Goal: Complete application form

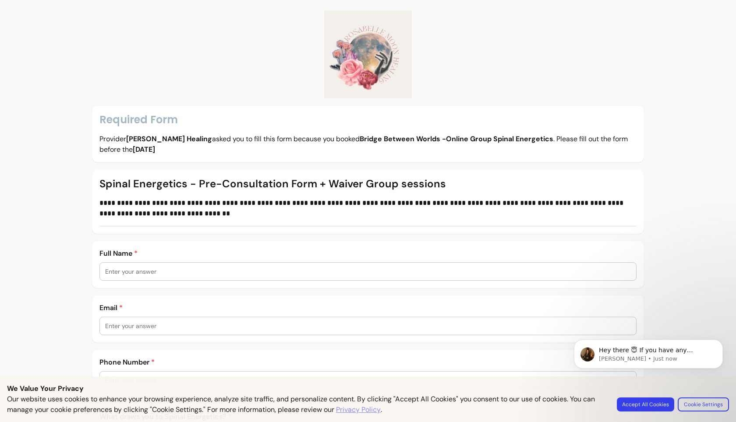
click at [266, 276] on div at bounding box center [368, 271] width 526 height 18
type input "[PERSON_NAME]"
click at [207, 331] on div at bounding box center [368, 326] width 526 height 18
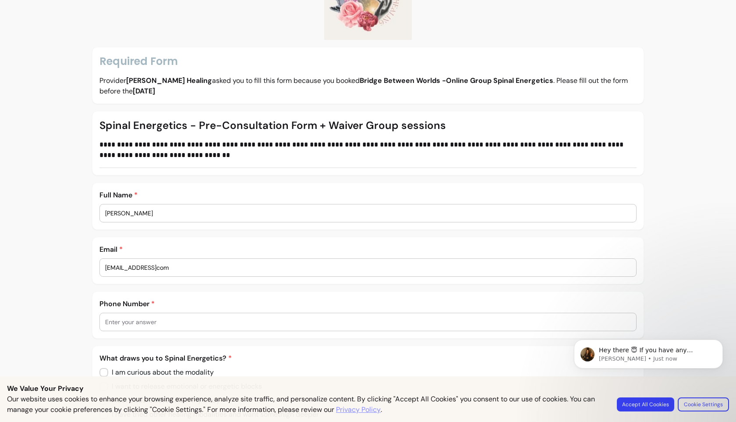
scroll to position [72, 0]
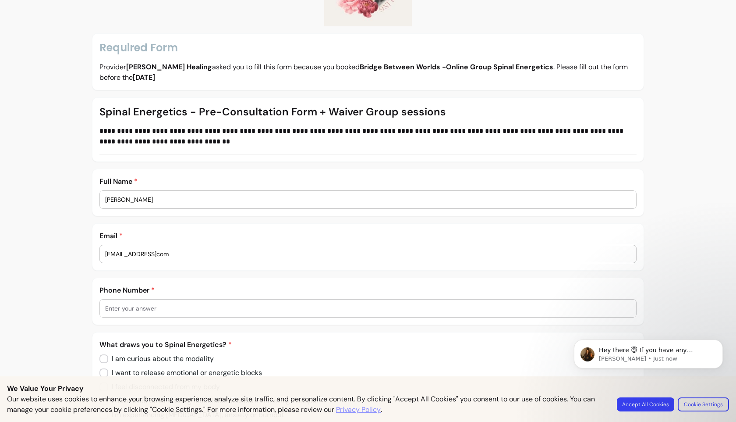
type input "[EMAIL_ADDRESS]com"
click at [161, 307] on input "text" at bounding box center [368, 308] width 526 height 9
type input "0"
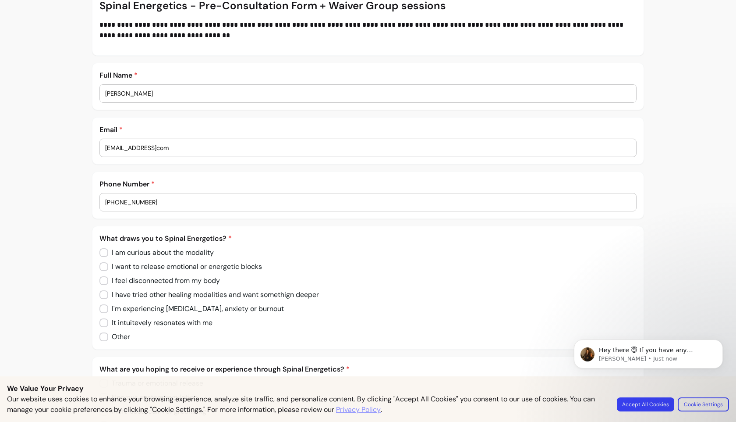
scroll to position [197, 0]
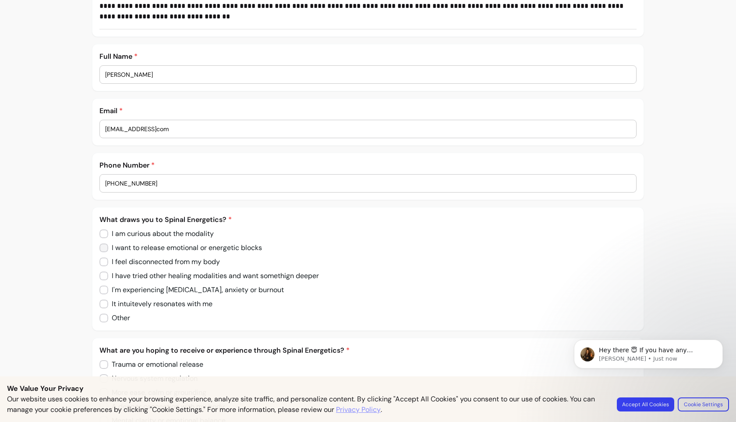
type input "[PHONE_NUMBER]"
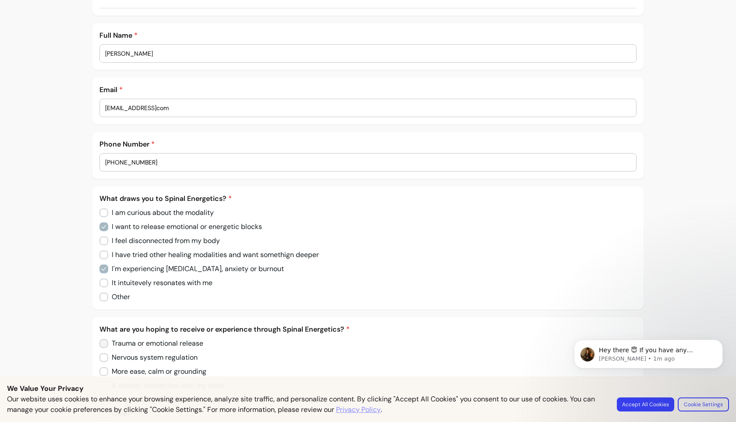
scroll to position [296, 0]
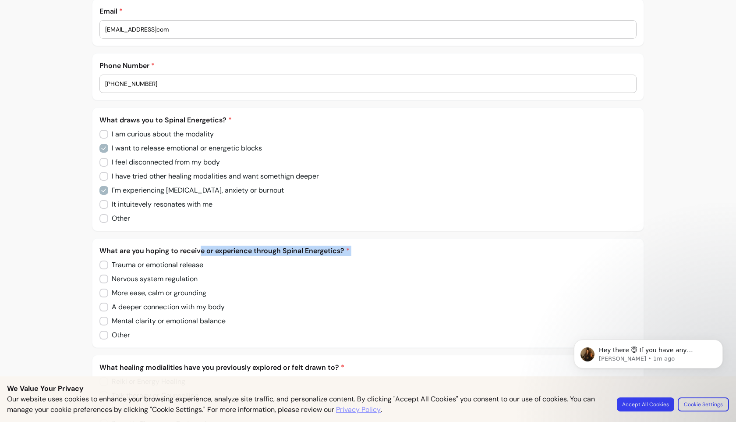
drag, startPoint x: 201, startPoint y: 248, endPoint x: 244, endPoint y: 291, distance: 60.7
click at [244, 291] on div "What are you hoping to receive or experience through Spinal Energetics? * Traum…" at bounding box center [367, 292] width 537 height 95
click at [244, 291] on div "Trauma or emotional release Nervous system regulation More ease, calm or ground…" at bounding box center [367, 299] width 537 height 81
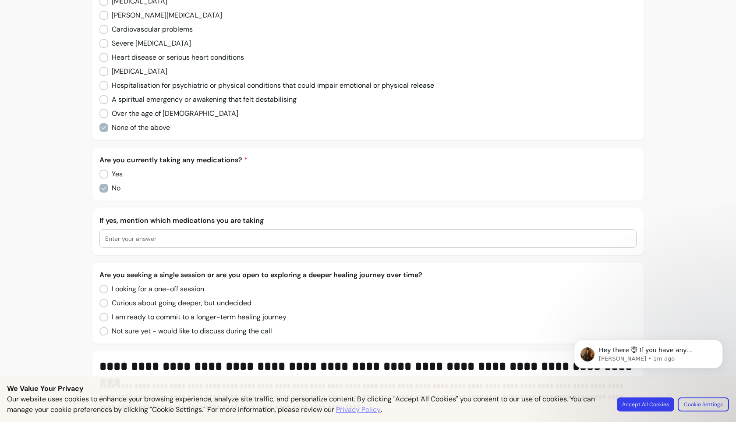
scroll to position [864, 0]
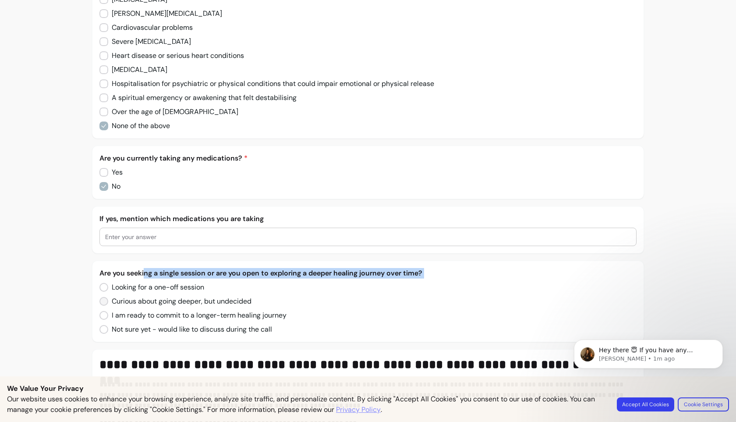
click at [150, 307] on div "Are you seeking a single session or are you open to exploring a deeper healing …" at bounding box center [367, 301] width 537 height 67
click at [174, 271] on p "Are you seeking a single session or are you open to exploring a deeper healing …" at bounding box center [367, 273] width 537 height 11
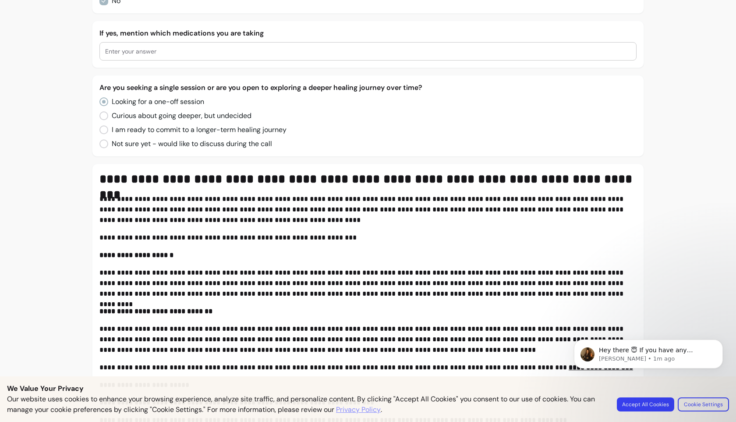
scroll to position [1056, 0]
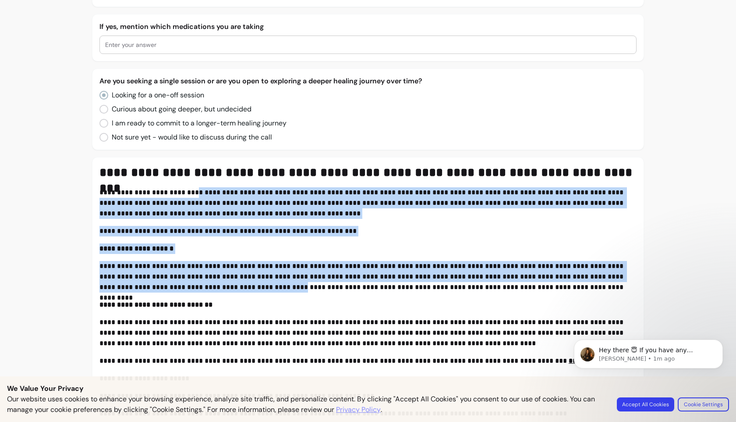
drag, startPoint x: 191, startPoint y: 193, endPoint x: 215, endPoint y: 290, distance: 100.6
click at [230, 207] on p "**********" at bounding box center [367, 203] width 537 height 32
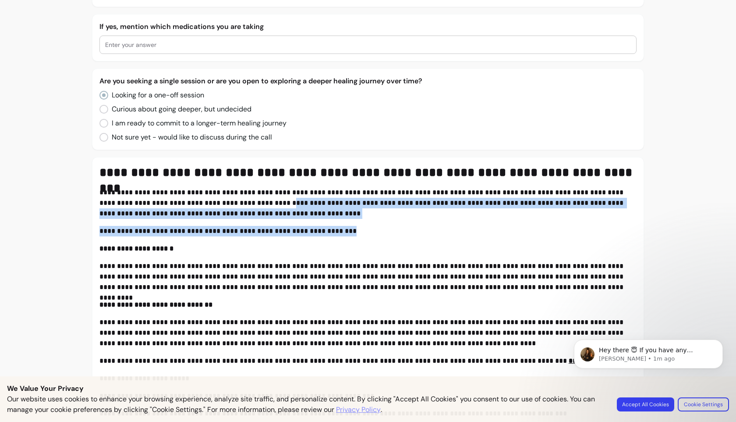
drag, startPoint x: 230, startPoint y: 206, endPoint x: 230, endPoint y: 239, distance: 33.3
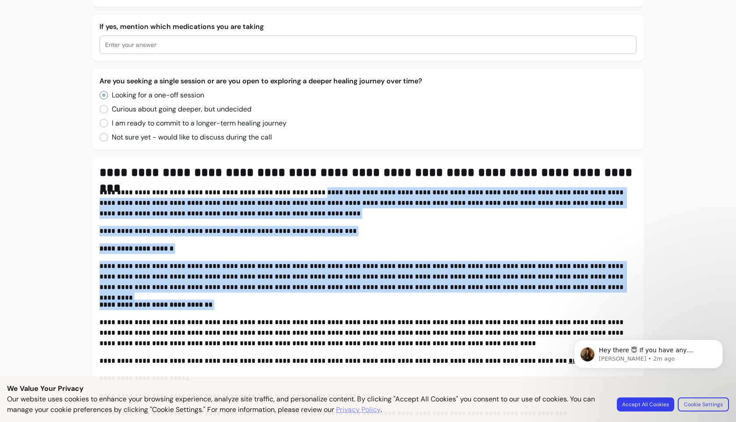
drag, startPoint x: 304, startPoint y: 193, endPoint x: 334, endPoint y: 310, distance: 120.7
click at [292, 287] on p "**********" at bounding box center [367, 277] width 537 height 32
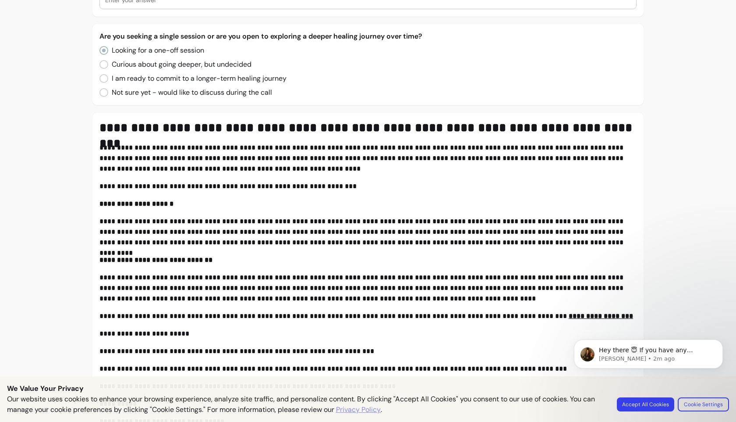
scroll to position [1102, 0]
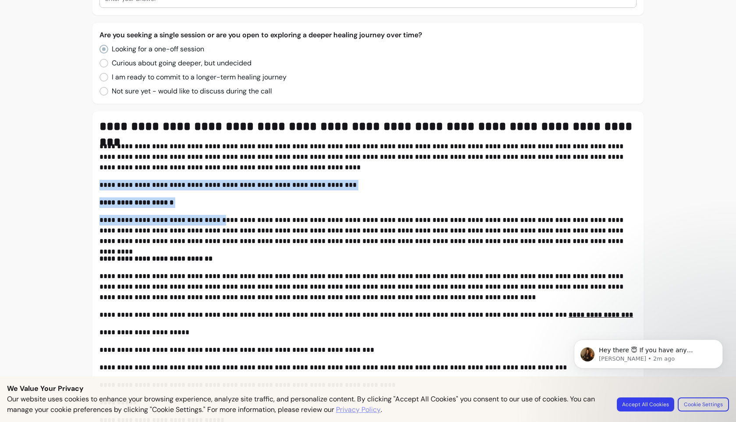
drag, startPoint x: 220, startPoint y: 178, endPoint x: 228, endPoint y: 225, distance: 48.1
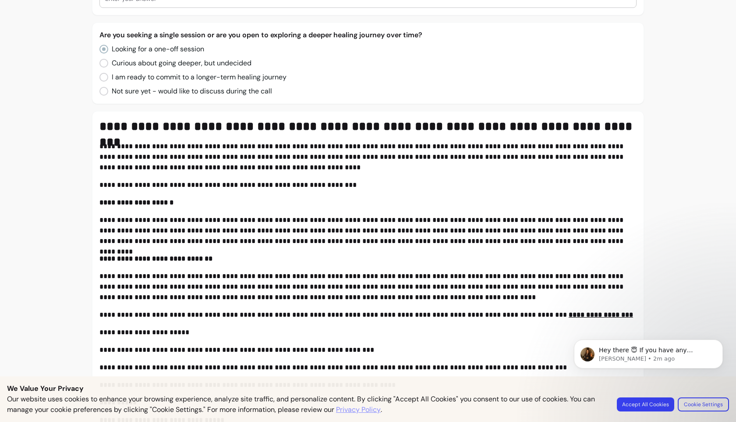
click at [228, 225] on p "**********" at bounding box center [367, 231] width 537 height 32
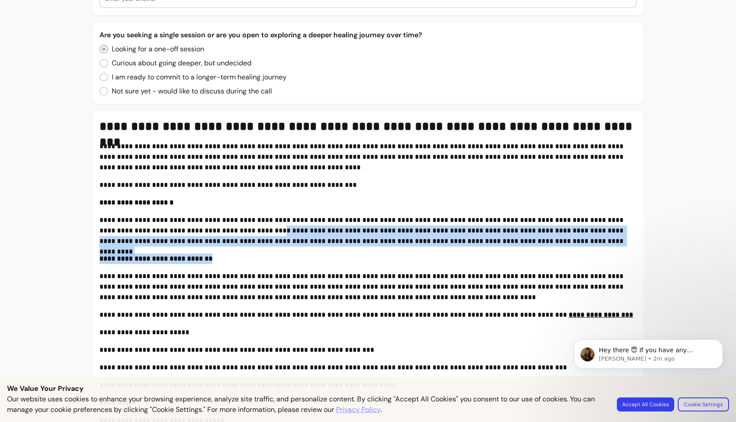
drag, startPoint x: 228, startPoint y: 225, endPoint x: 232, endPoint y: 257, distance: 32.2
click at [232, 258] on p "**********" at bounding box center [367, 258] width 537 height 11
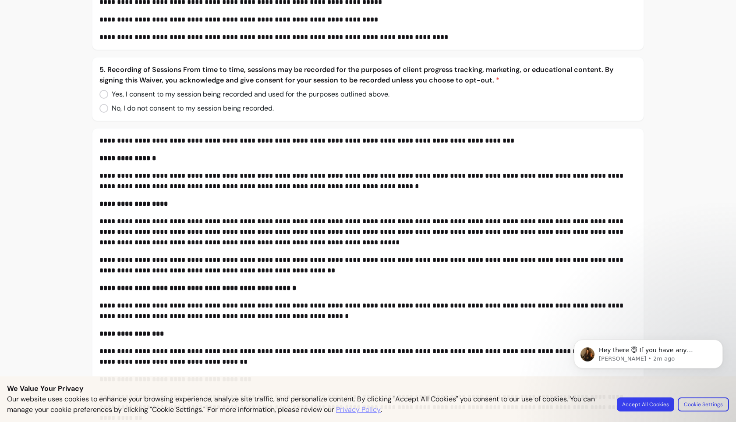
scroll to position [1830, 0]
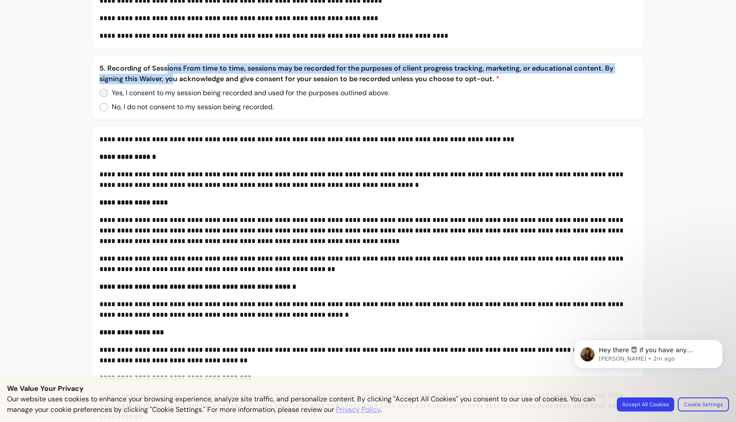
click at [174, 84] on div "5. Recording of Sessions From time to time, sessions may be recorded for the pu…" at bounding box center [367, 87] width 537 height 49
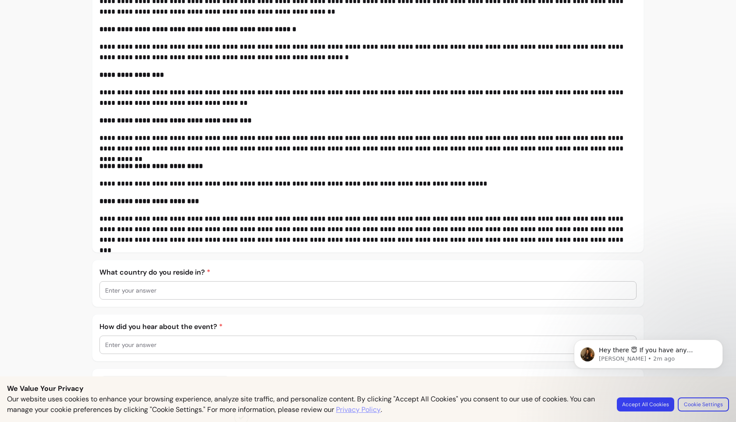
scroll to position [2090, 0]
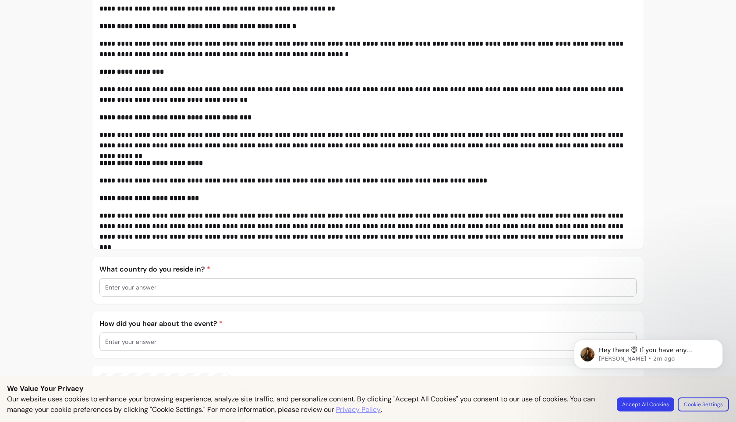
click at [207, 284] on input "text" at bounding box center [368, 287] width 526 height 9
type input "[GEOGRAPHIC_DATA]"
click at [199, 345] on input "text" at bounding box center [368, 341] width 526 height 9
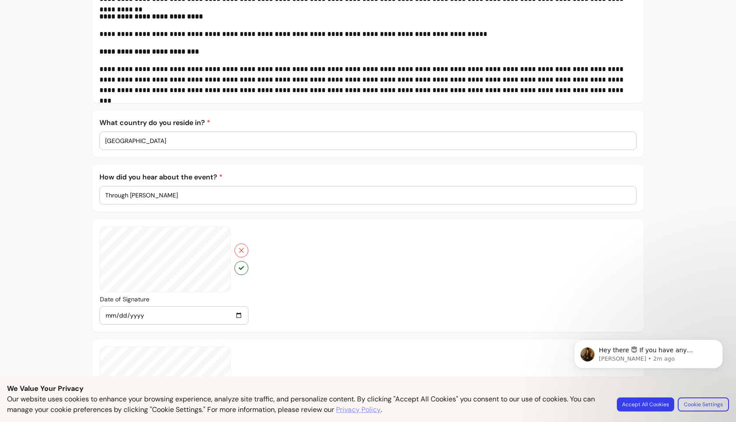
scroll to position [2291, 0]
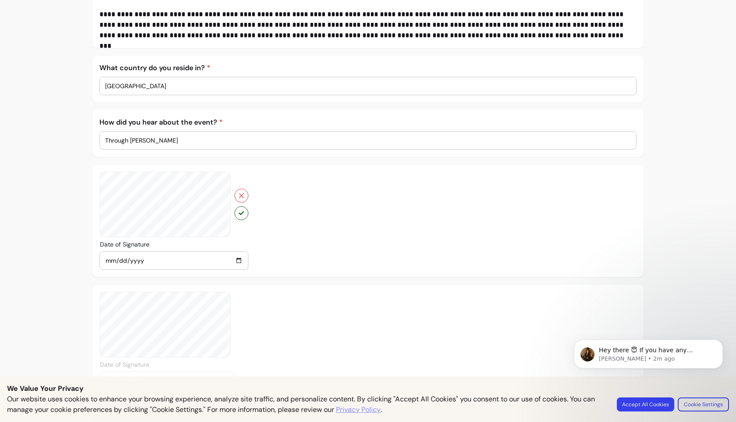
type input "Through [PERSON_NAME]"
click at [243, 213] on icon "button" at bounding box center [241, 212] width 5 height 5
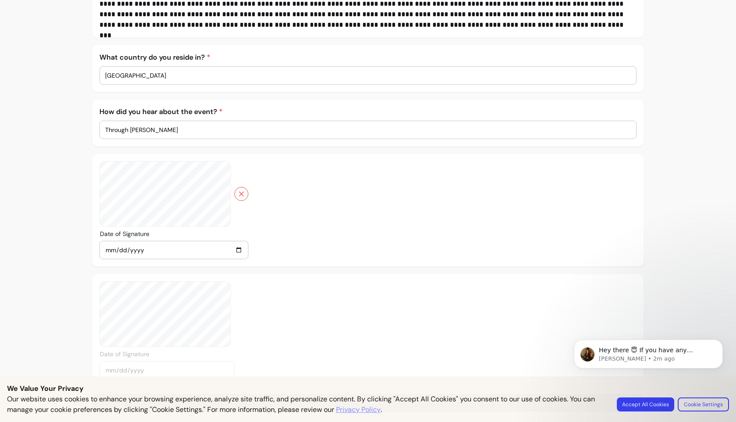
click at [659, 404] on body "Hey there 😇 If you have any question about what you can do with Fluum, I'm here…" at bounding box center [648, 368] width 168 height 89
click at [644, 405] on body "Hey there 😇 If you have any question about what you can do with Fluum, I'm here…" at bounding box center [648, 368] width 168 height 89
click at [551, 310] on div "Date of Signature [DATE]" at bounding box center [368, 329] width 552 height 113
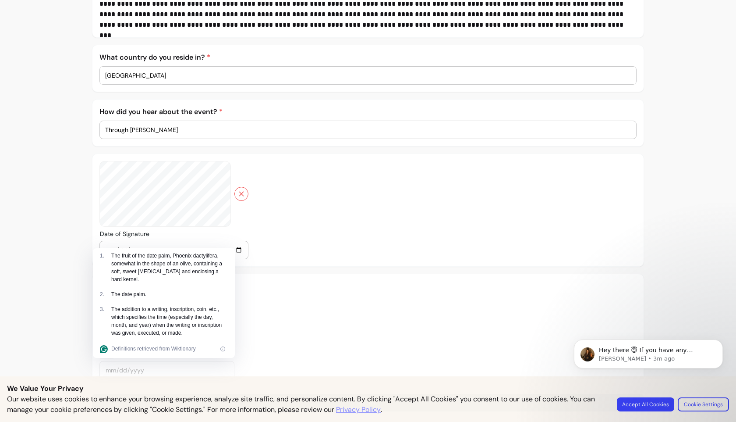
click at [630, 405] on body "Hey there 😇 If you have any question about what you can do with Fluum, I'm here…" at bounding box center [648, 368] width 168 height 89
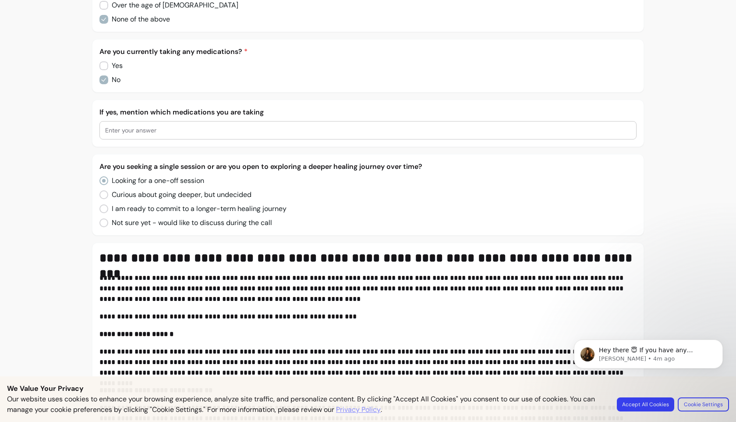
scroll to position [1437, 0]
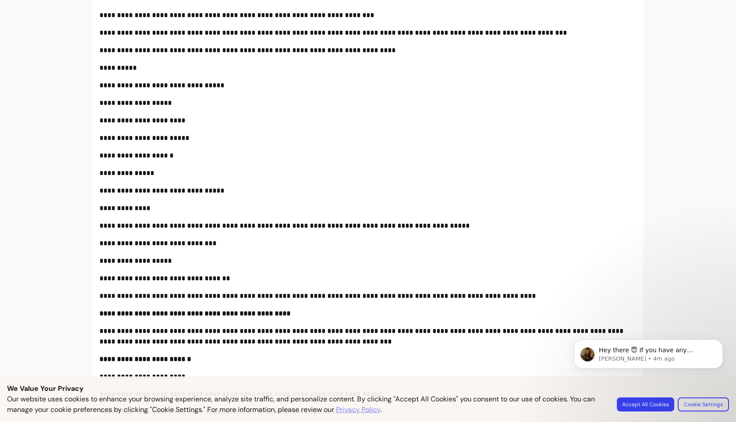
click at [636, 404] on body "Hey there 😇 If you have any question about what you can do with Fluum, I'm here…" at bounding box center [648, 368] width 168 height 89
click at [700, 402] on body "Hey there 😇 If you have any question about what you can do with Fluum, I'm here…" at bounding box center [648, 368] width 168 height 89
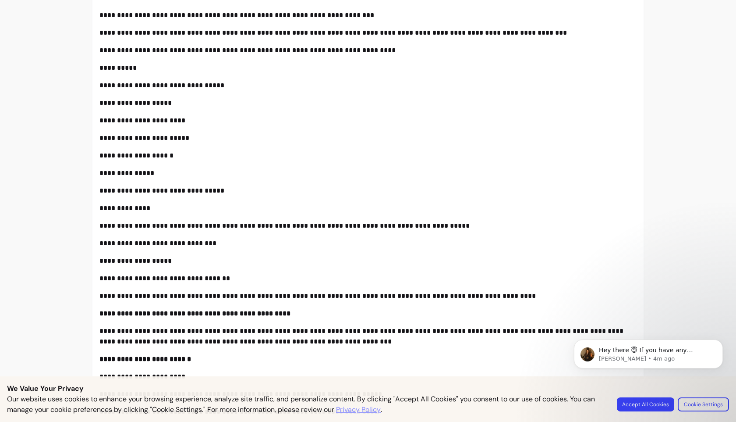
click at [605, 244] on p "**********" at bounding box center [367, 243] width 537 height 11
click at [314, 196] on div "**********" at bounding box center [367, 109] width 537 height 650
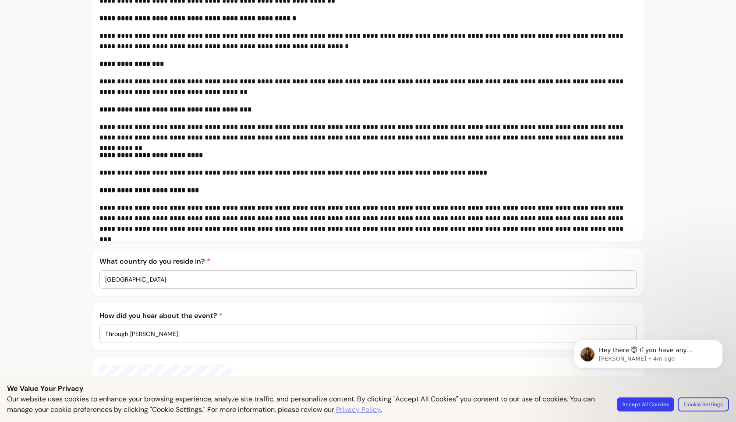
scroll to position [2302, 0]
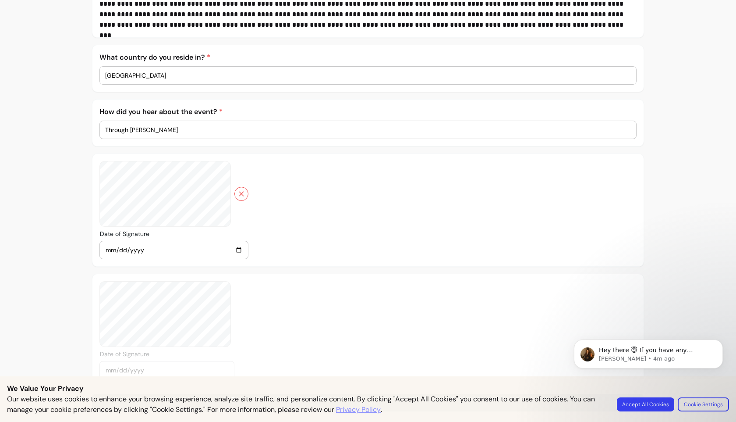
click at [313, 196] on div "Date of Signature [DATE]" at bounding box center [368, 209] width 552 height 113
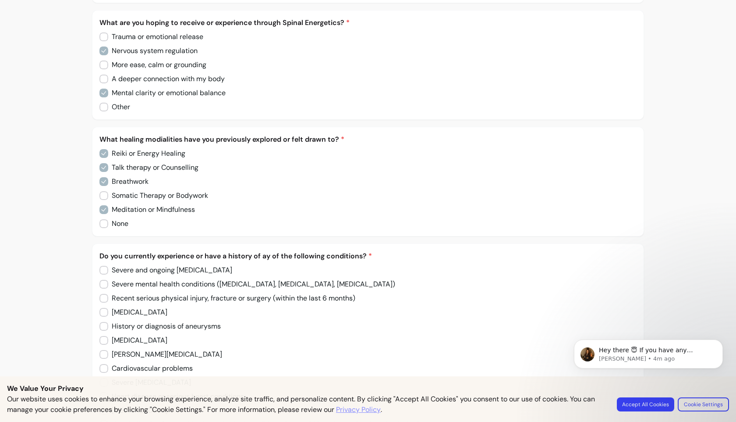
scroll to position [0, 0]
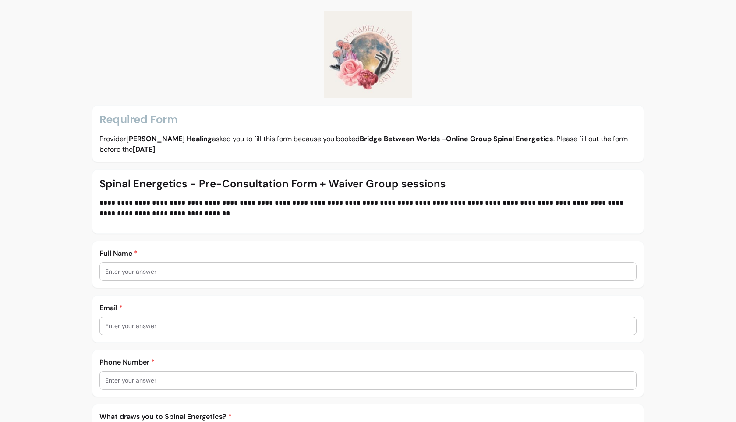
click at [276, 286] on div "Full Name *" at bounding box center [368, 264] width 552 height 47
click at [269, 276] on div at bounding box center [368, 271] width 526 height 18
type input "[PERSON_NAME]"
click at [215, 328] on input "text" at bounding box center [368, 325] width 526 height 9
type input "[EMAIL_ADDRESS][DOMAIN_NAME]"
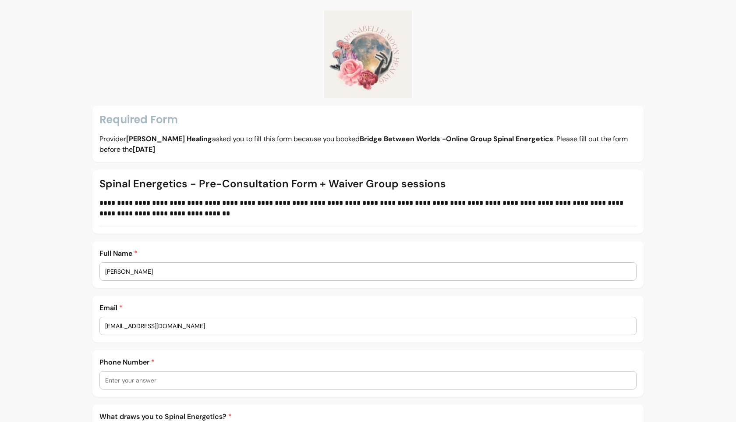
click at [188, 384] on div at bounding box center [368, 380] width 526 height 18
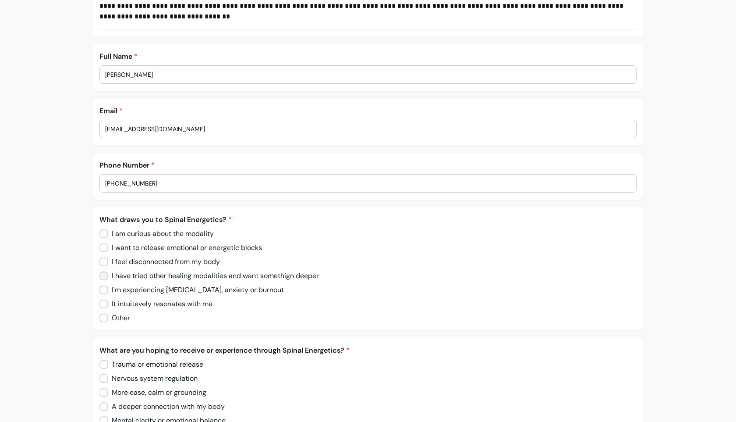
scroll to position [210, 0]
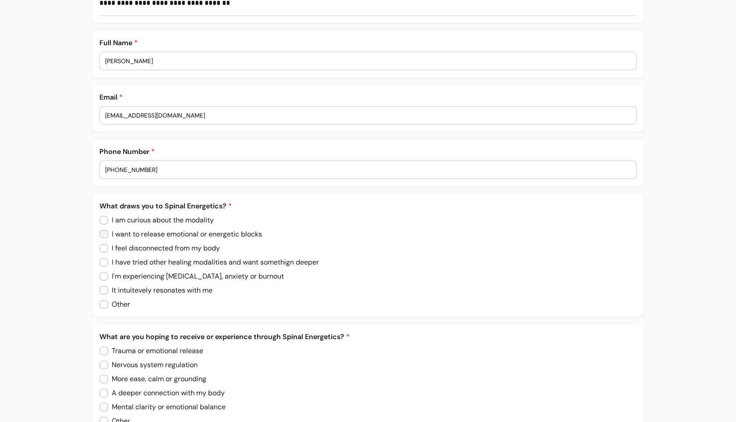
type input "[PHONE_NUMBER]"
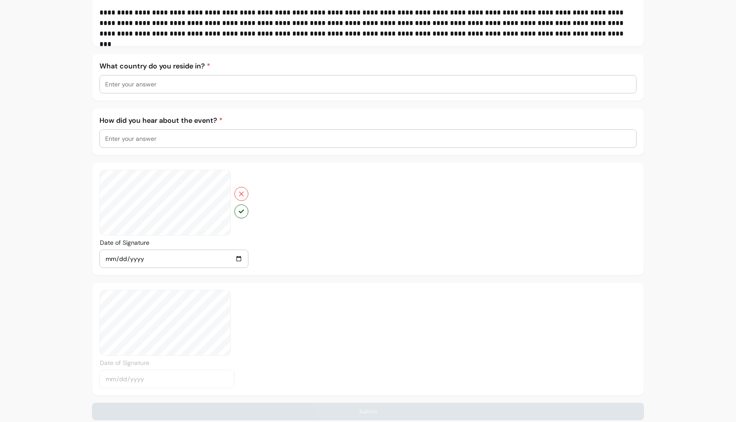
scroll to position [2302, 0]
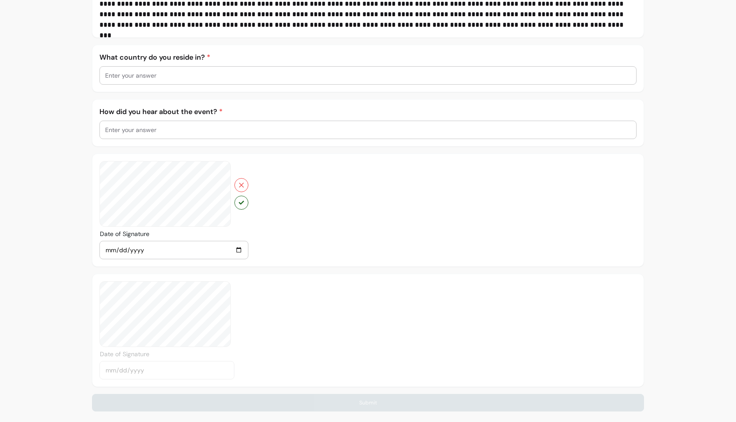
click at [150, 79] on input "text" at bounding box center [368, 75] width 526 height 9
type input "[GEOGRAPHIC_DATA]"
click at [193, 130] on input "text" at bounding box center [368, 129] width 526 height 9
type input "Through [PERSON_NAME]:)"
click at [242, 201] on icon "button" at bounding box center [241, 202] width 5 height 5
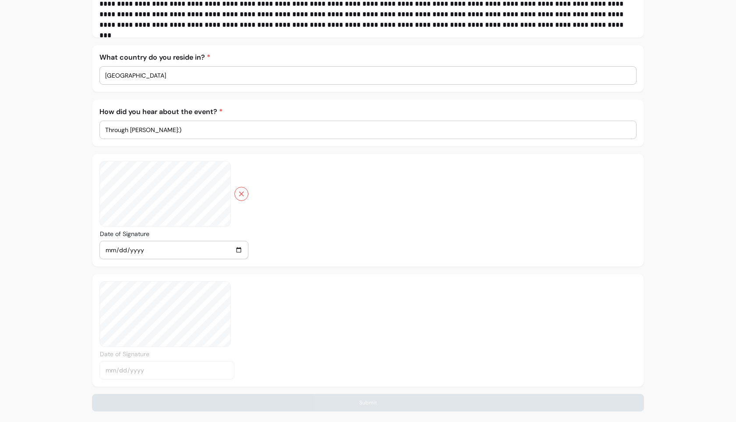
click at [415, 309] on div "Date of Signature [DATE]" at bounding box center [368, 329] width 552 height 113
click at [316, 333] on div "Date of Signature [DATE]" at bounding box center [368, 329] width 552 height 113
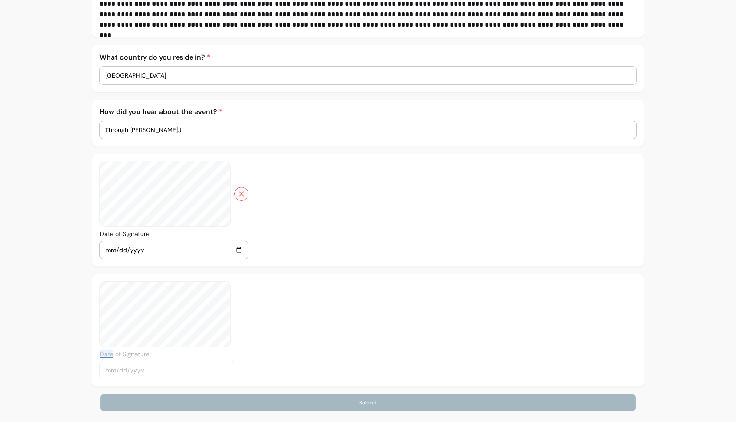
click at [337, 406] on button "Submit" at bounding box center [367, 402] width 535 height 17
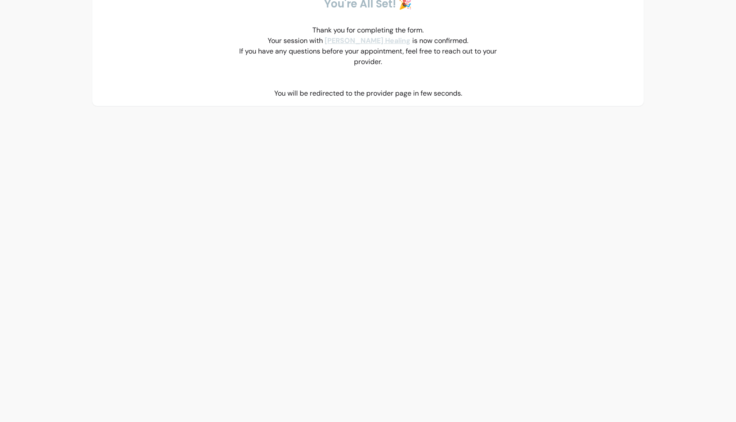
scroll to position [0, 0]
